Goal: Task Accomplishment & Management: Complete application form

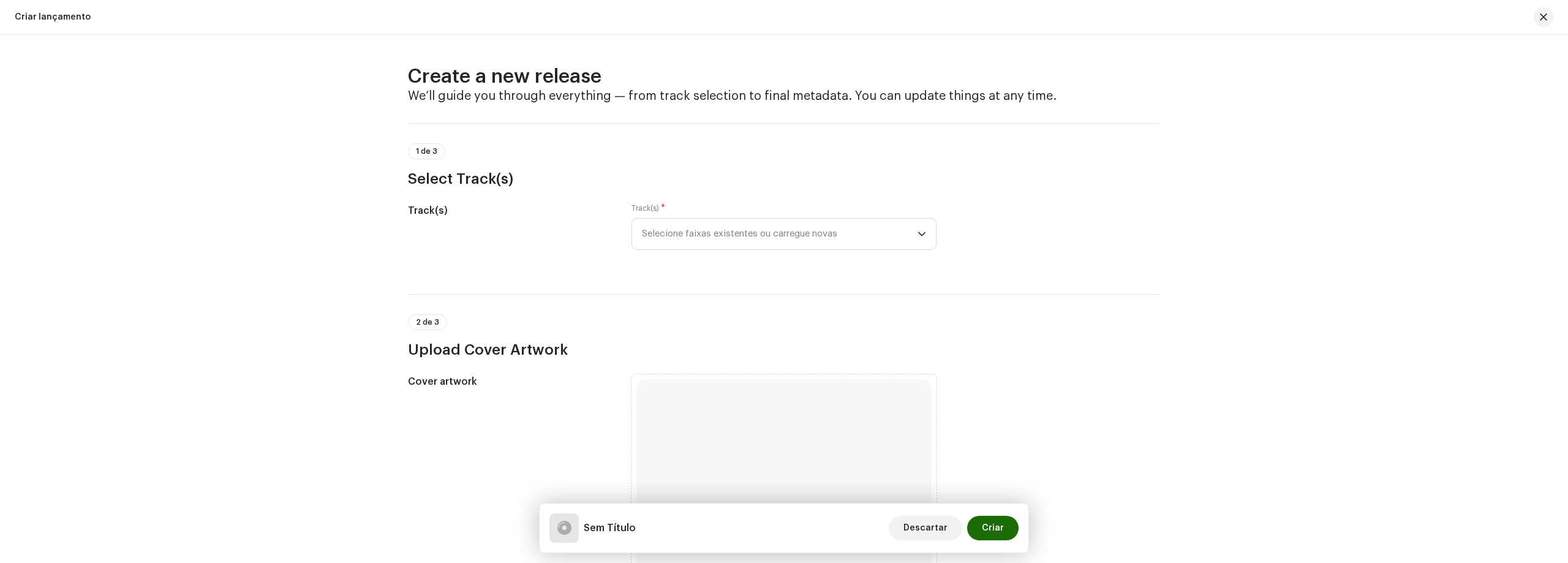
scroll to position [797, 0]
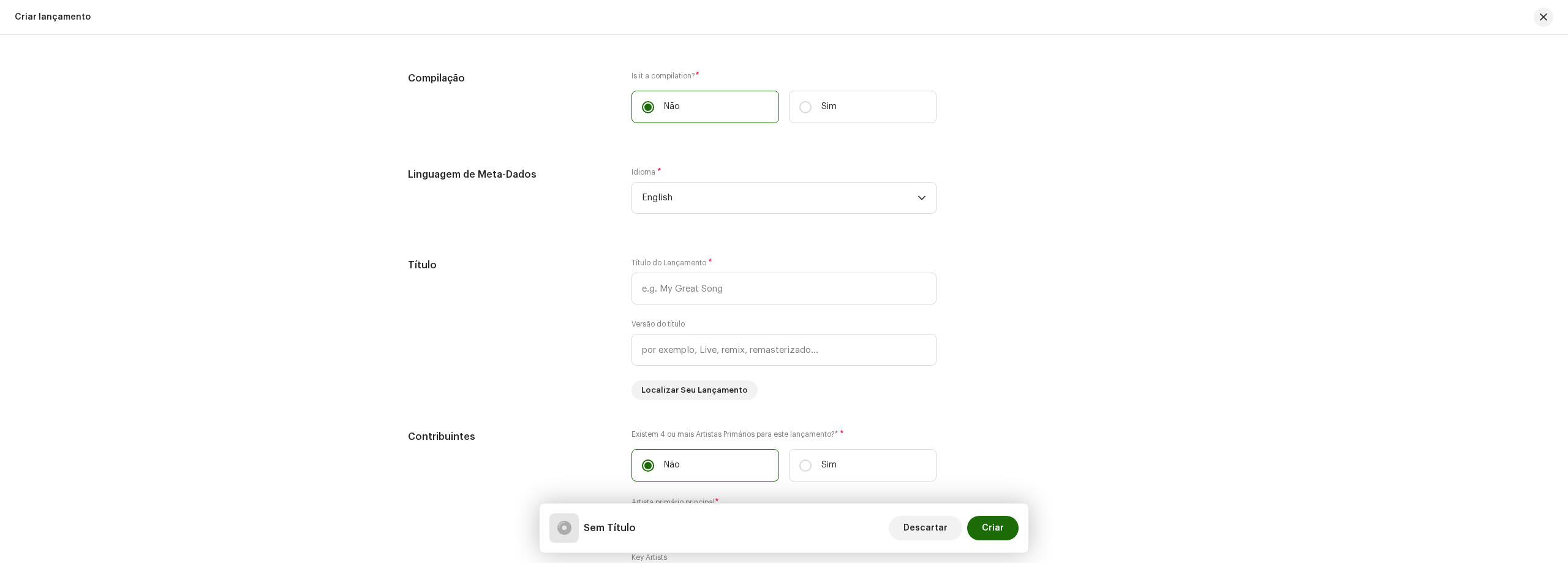
click at [49, 17] on div "Criar lançamento" at bounding box center [52, 17] width 76 height 10
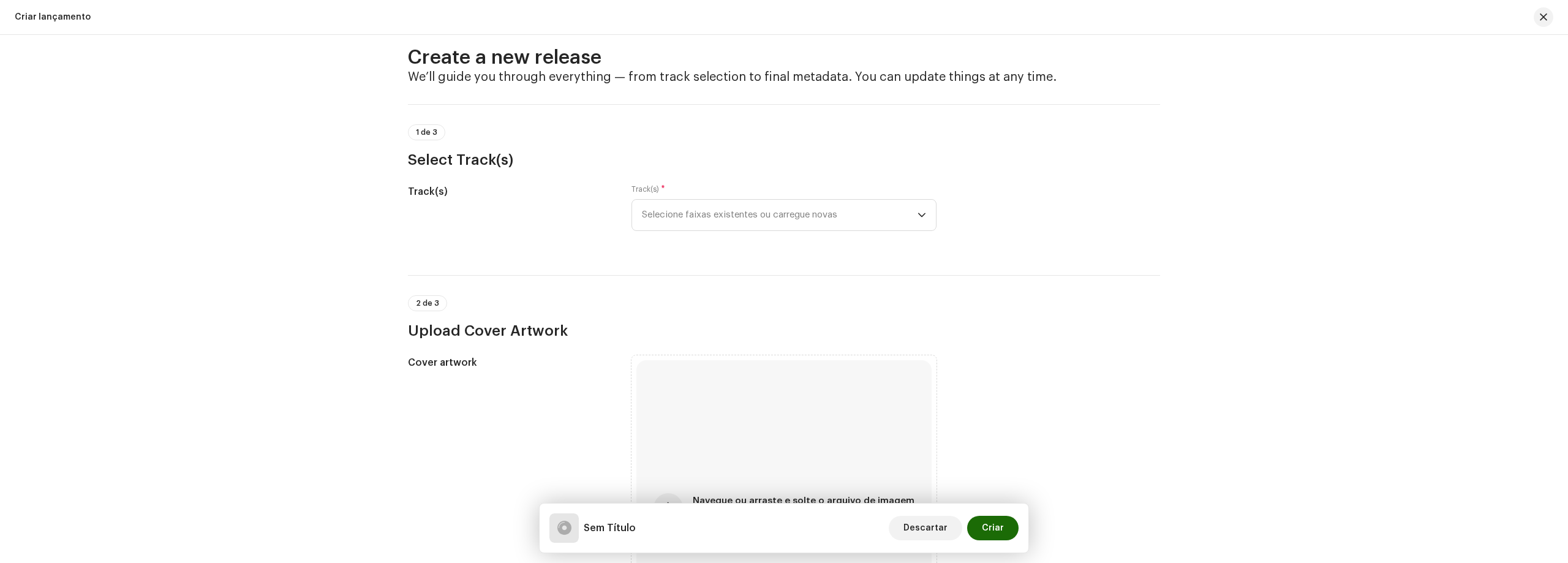
scroll to position [0, 0]
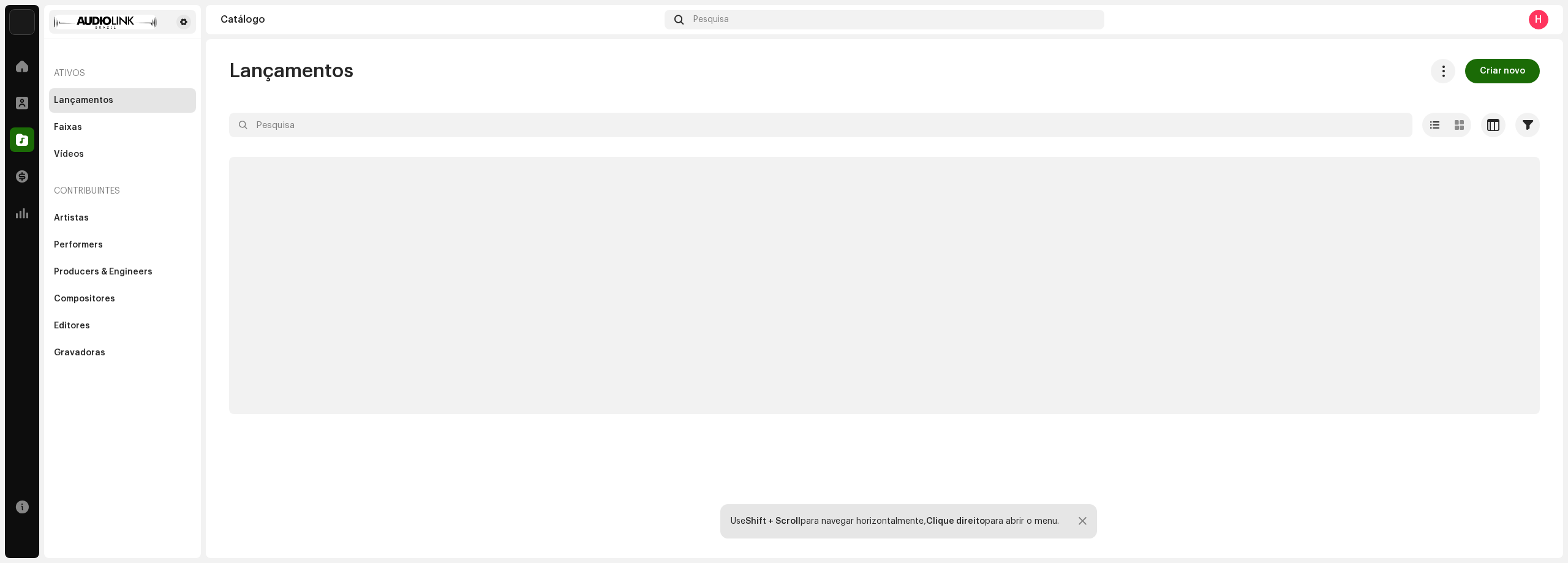
click at [99, 19] on img at bounding box center [105, 22] width 103 height 15
